Goal: Task Accomplishment & Management: Manage account settings

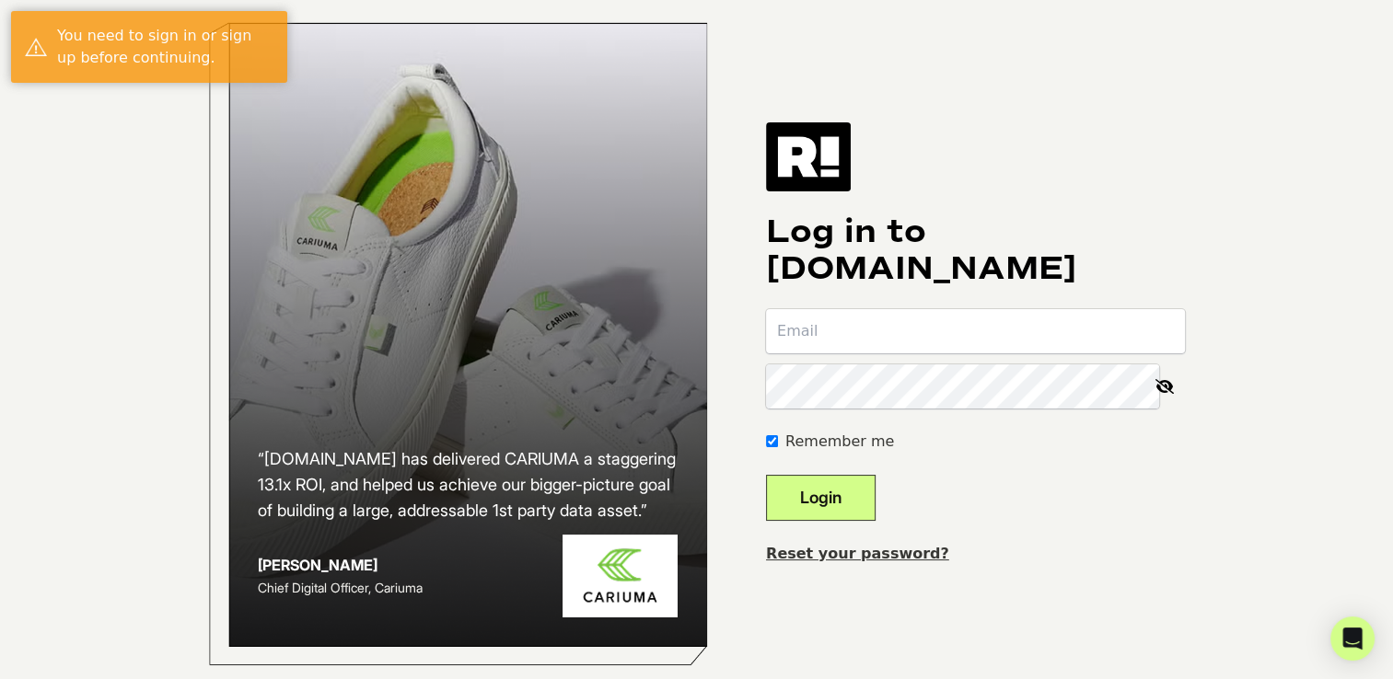
click at [916, 346] on input "email" at bounding box center [975, 331] width 419 height 44
type input "[EMAIL_ADDRESS][DOMAIN_NAME]"
click at [868, 506] on button "Login" at bounding box center [821, 498] width 110 height 46
